Goal: Task Accomplishment & Management: Use online tool/utility

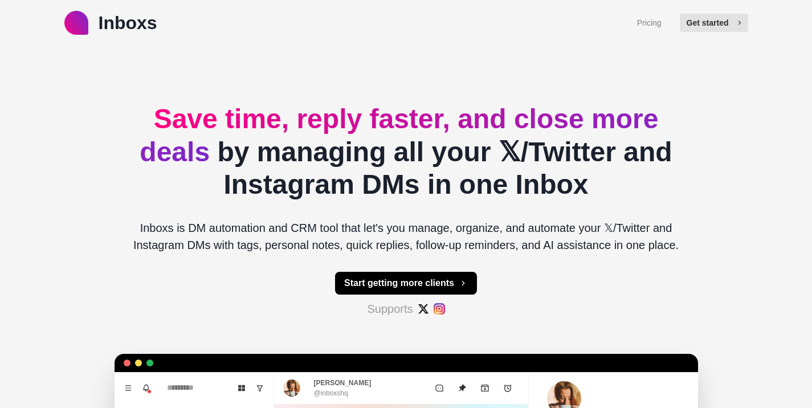
type textarea "*"
click at [704, 26] on button "Get started" at bounding box center [714, 23] width 68 height 18
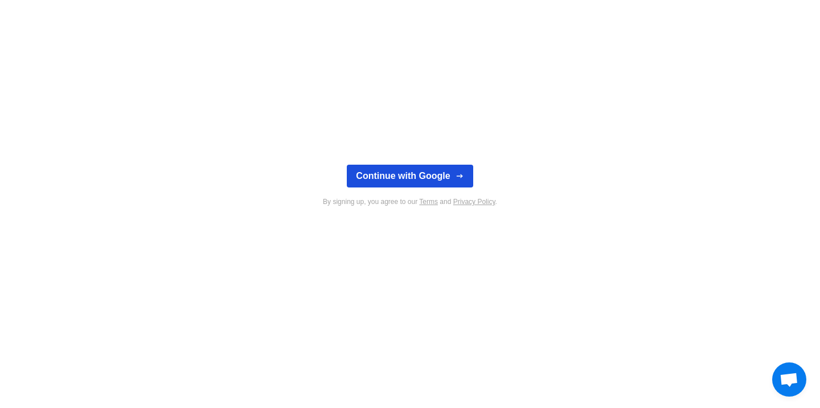
click at [459, 167] on button "Continue with Google" at bounding box center [410, 176] width 126 height 23
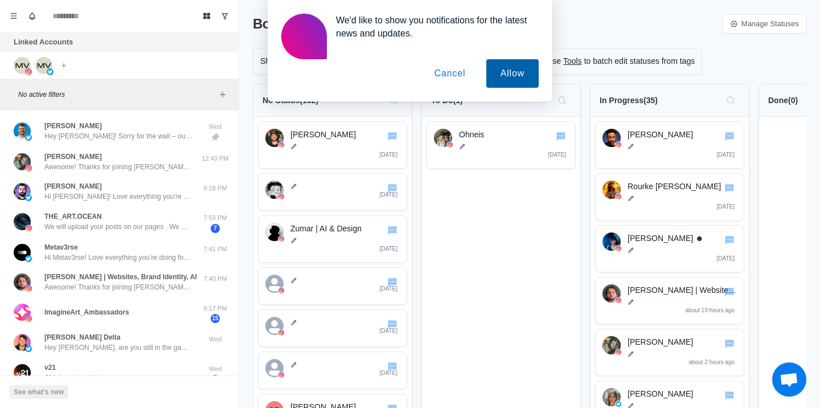
click at [492, 82] on button "Allow" at bounding box center [512, 73] width 52 height 28
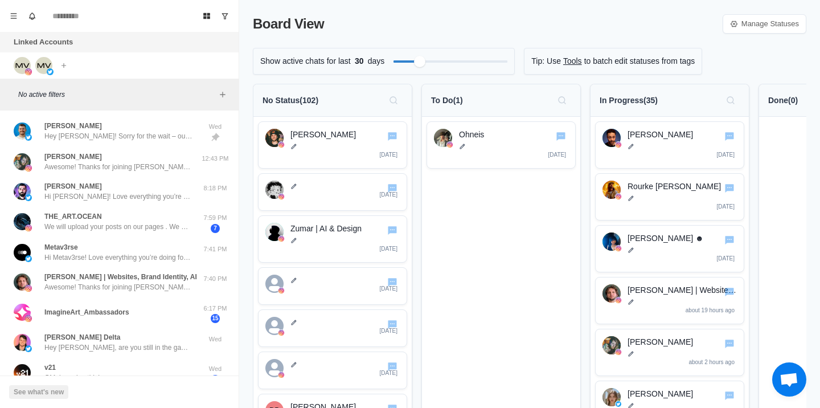
click at [47, 69] on div at bounding box center [50, 71] width 7 height 7
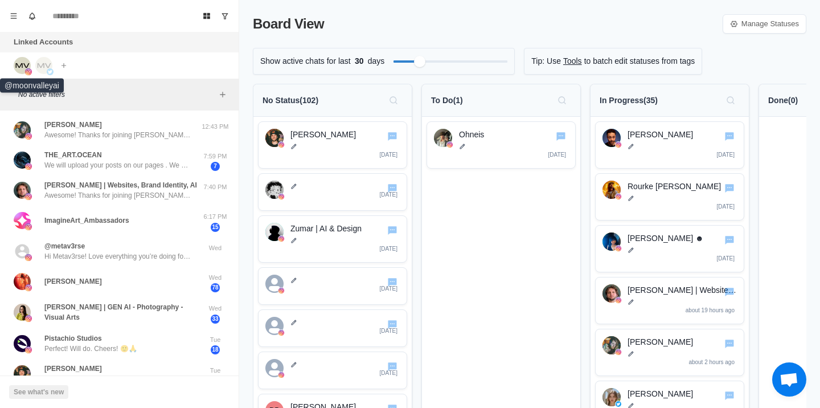
click at [27, 71] on img at bounding box center [28, 71] width 7 height 7
click at [40, 69] on img at bounding box center [43, 65] width 17 height 17
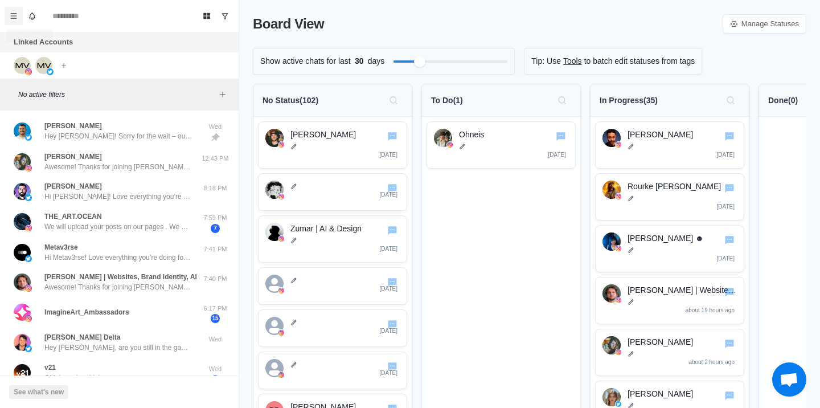
click at [18, 15] on button "Menu" at bounding box center [14, 16] width 18 height 18
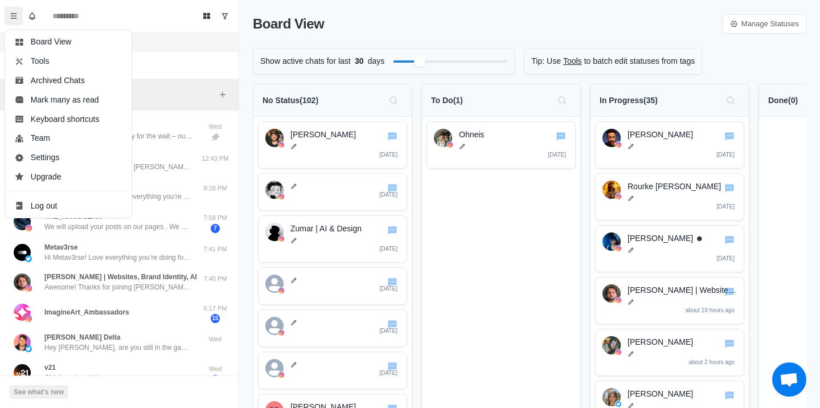
click at [359, 19] on div "Board View Manage Statuses" at bounding box center [530, 24] width 554 height 21
